Goal: Information Seeking & Learning: Learn about a topic

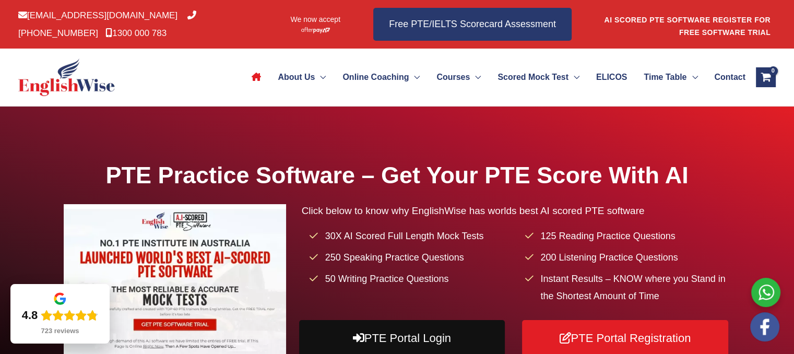
click at [472, 328] on link "PTE Portal Login" at bounding box center [402, 338] width 206 height 36
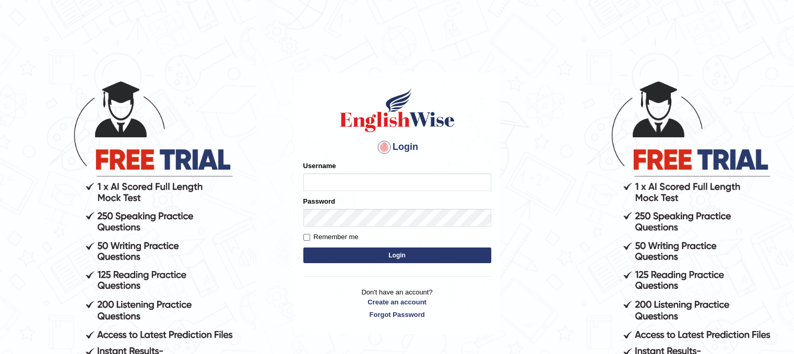
type input "PunamRijal"
click at [382, 254] on button "Login" at bounding box center [397, 255] width 188 height 16
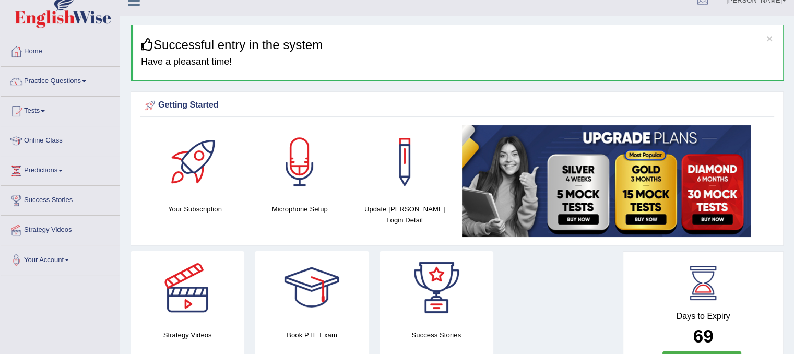
scroll to position [7, 0]
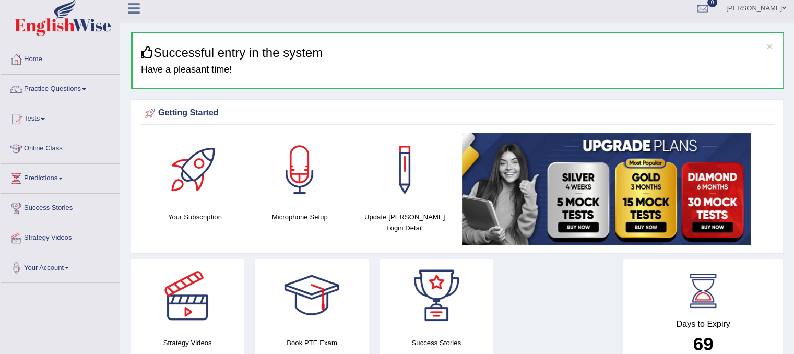
click at [793, 50] on html "Toggle navigation Home Practice Questions Speaking Practice Read Aloud Repeat S…" at bounding box center [397, 170] width 794 height 354
click at [79, 86] on link "Practice Questions" at bounding box center [60, 88] width 119 height 26
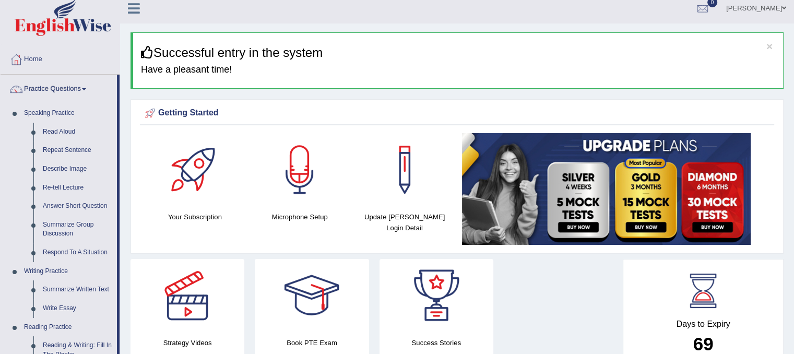
click at [83, 163] on link "Describe Image" at bounding box center [77, 169] width 79 height 19
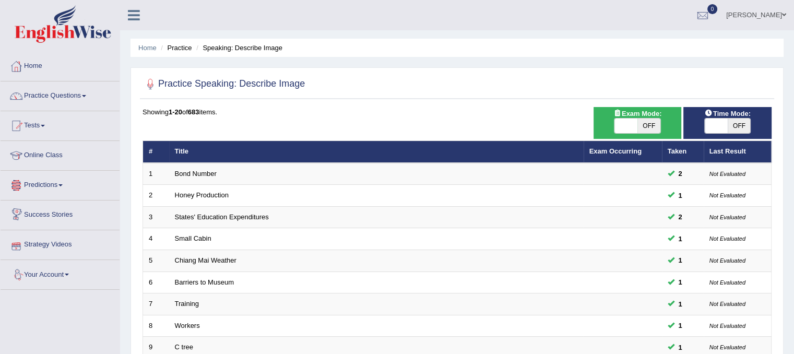
click at [58, 191] on link "Predictions" at bounding box center [60, 184] width 119 height 26
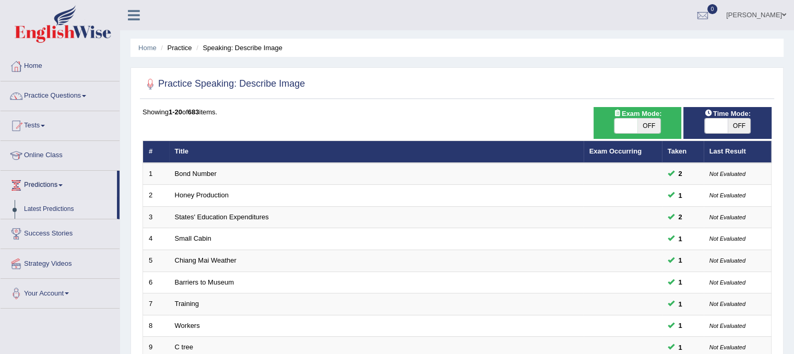
click at [70, 210] on link "Latest Predictions" at bounding box center [68, 209] width 98 height 19
